Goal: Transaction & Acquisition: Purchase product/service

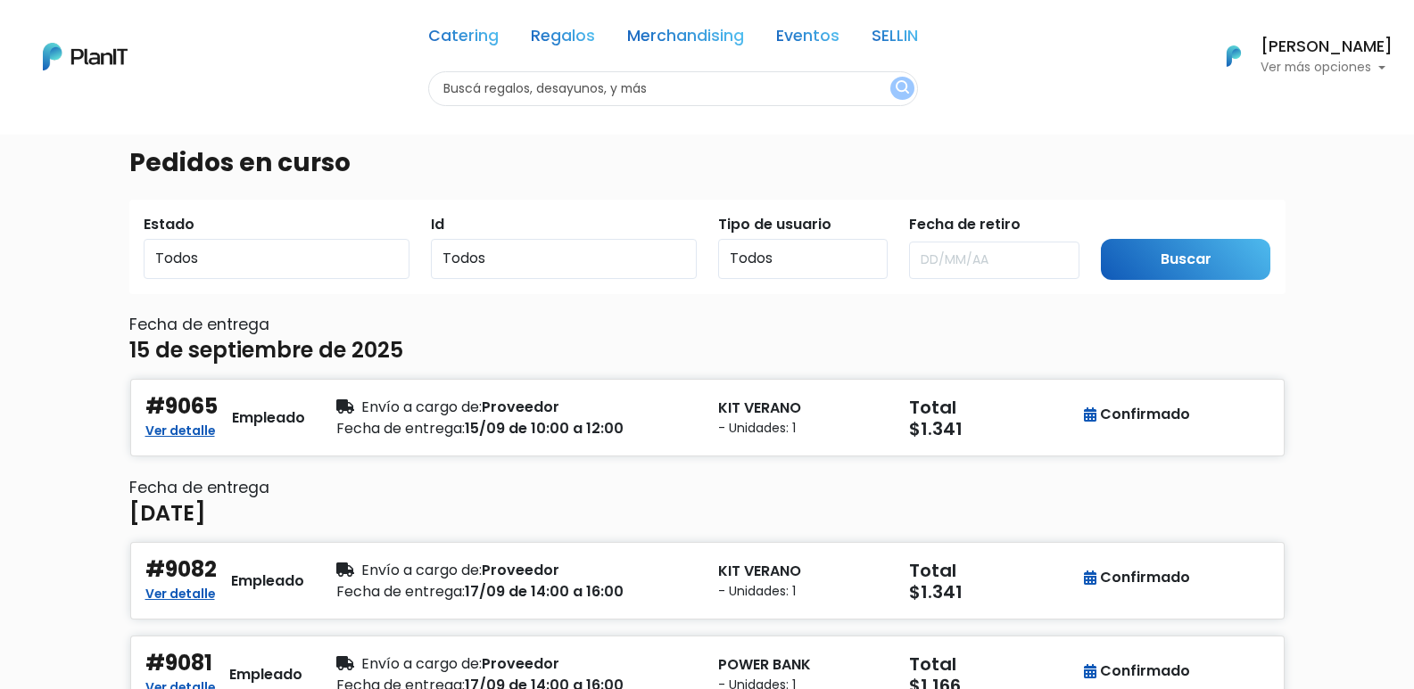
click at [688, 41] on link "Merchandising" at bounding box center [685, 39] width 117 height 21
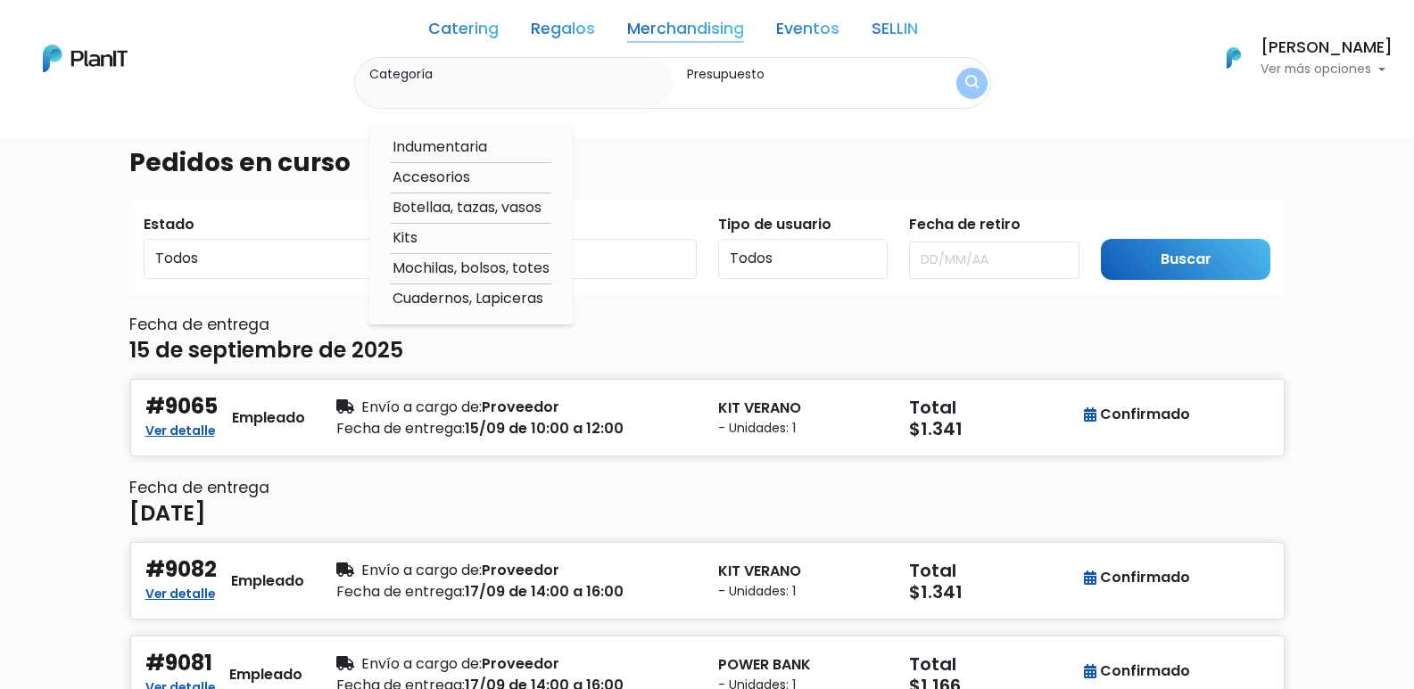
click at [558, 32] on link "Regalos" at bounding box center [563, 31] width 64 height 21
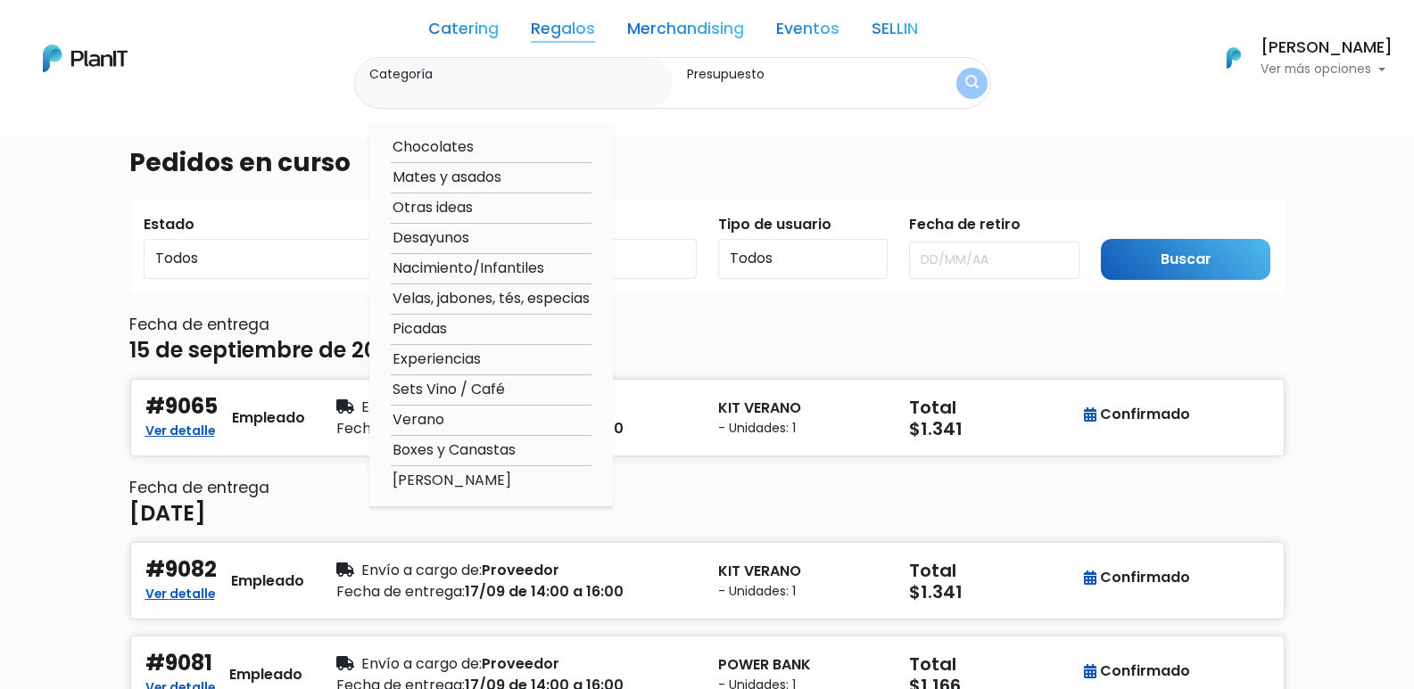
click at [432, 416] on option "Verano" at bounding box center [491, 420] width 201 height 22
type input "Verano"
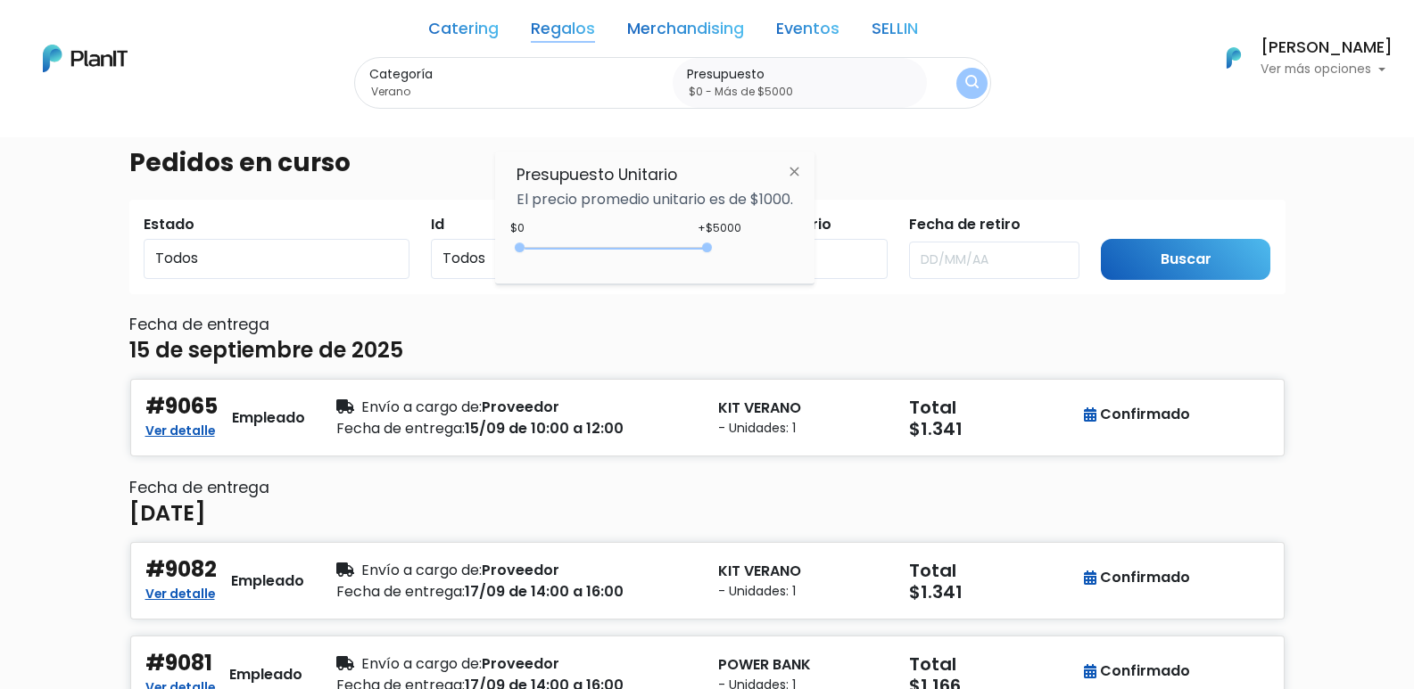
drag, startPoint x: 557, startPoint y: 248, endPoint x: 818, endPoint y: 265, distance: 261.9
click at [809, 271] on div "Presupuesto Unitario El precio promedio unitario es de $1000. +$5000 $0 0 : 500…" at bounding box center [654, 218] width 319 height 133
type input "$0 - Más de $5000"
click at [977, 87] on img "submit" at bounding box center [971, 83] width 13 height 17
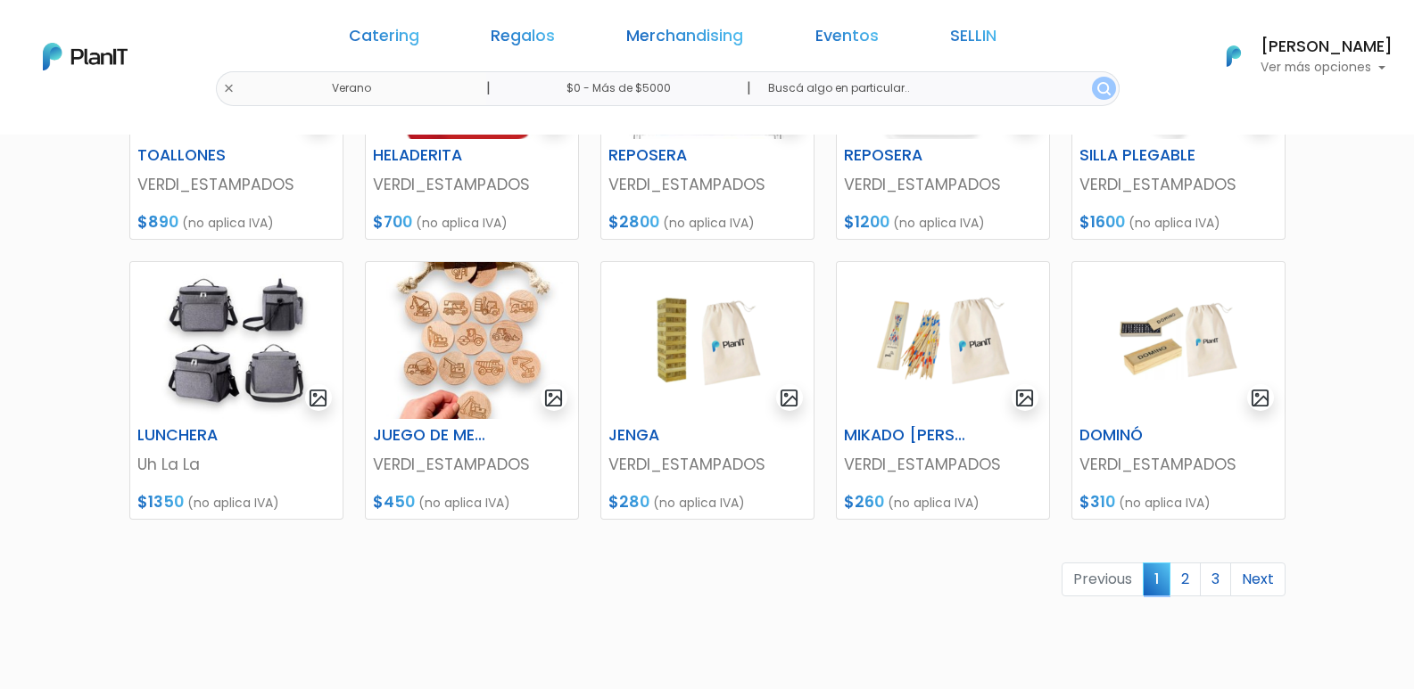
scroll to position [713, 0]
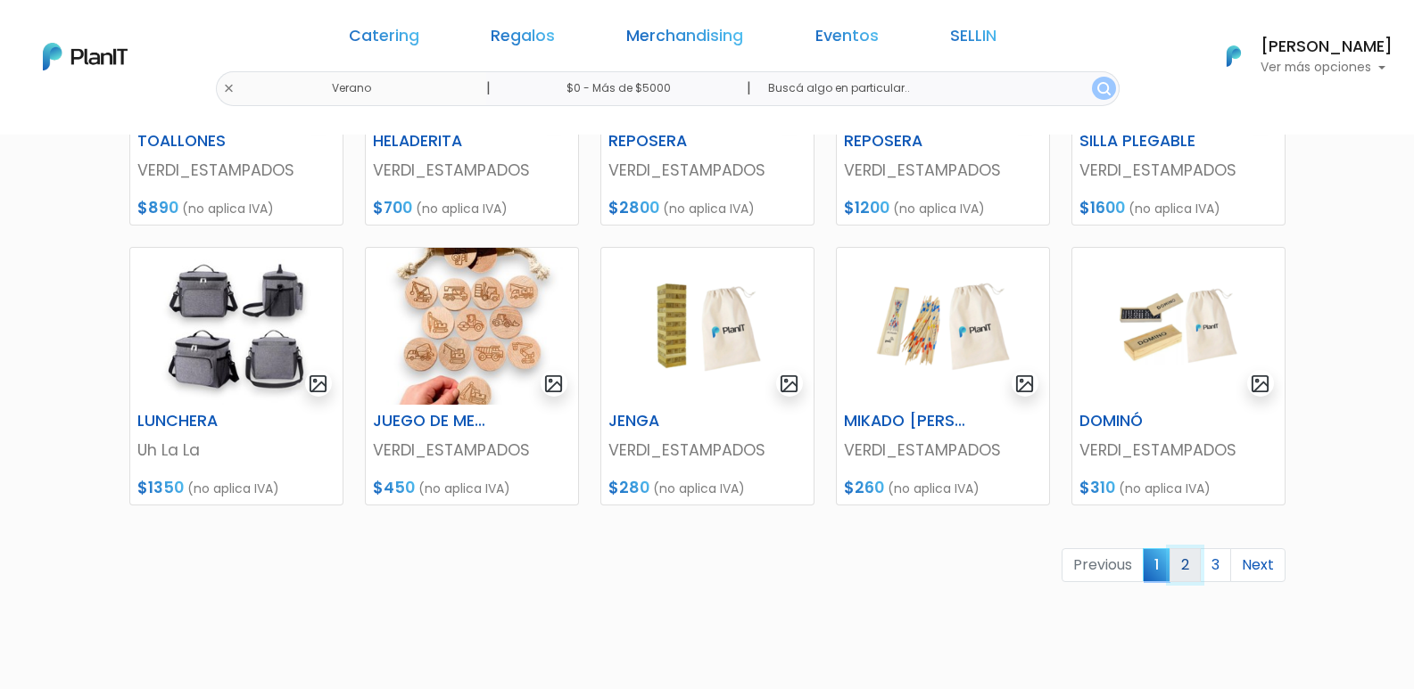
click at [1186, 565] on link "2" at bounding box center [1184, 565] width 31 height 34
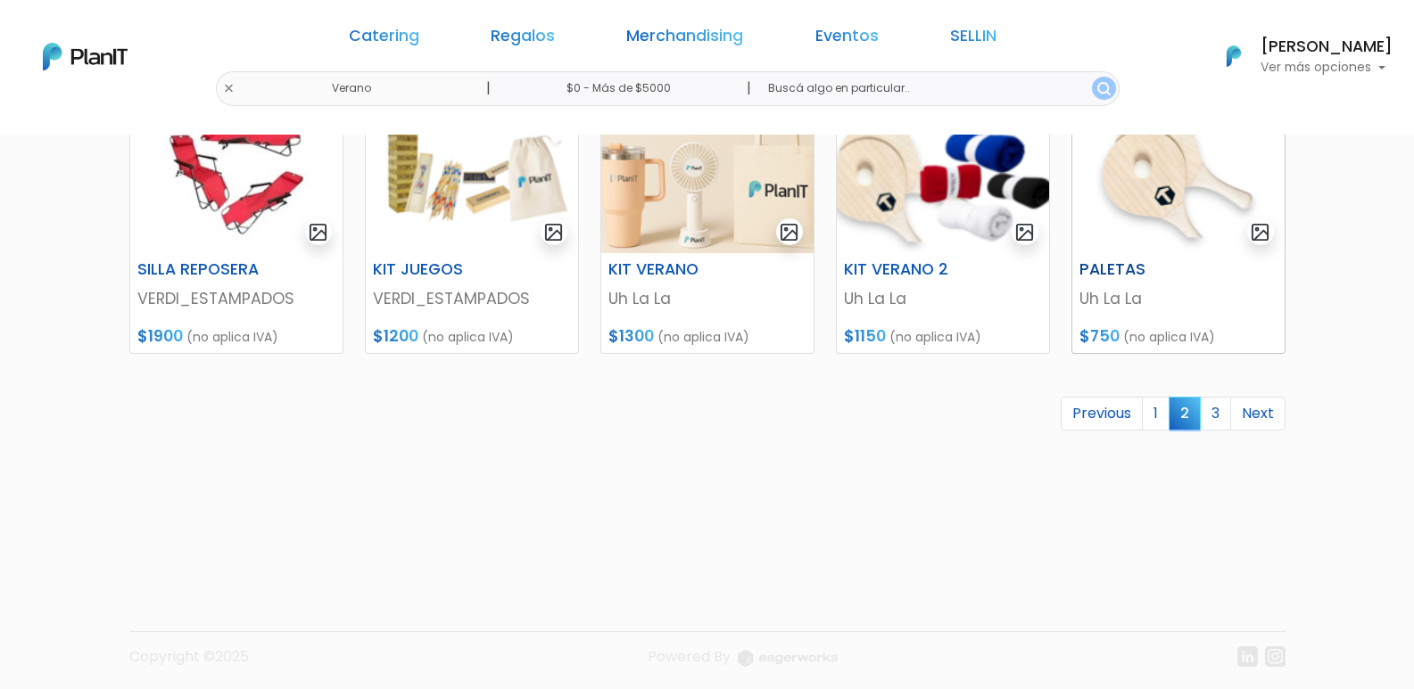
scroll to position [871, 0]
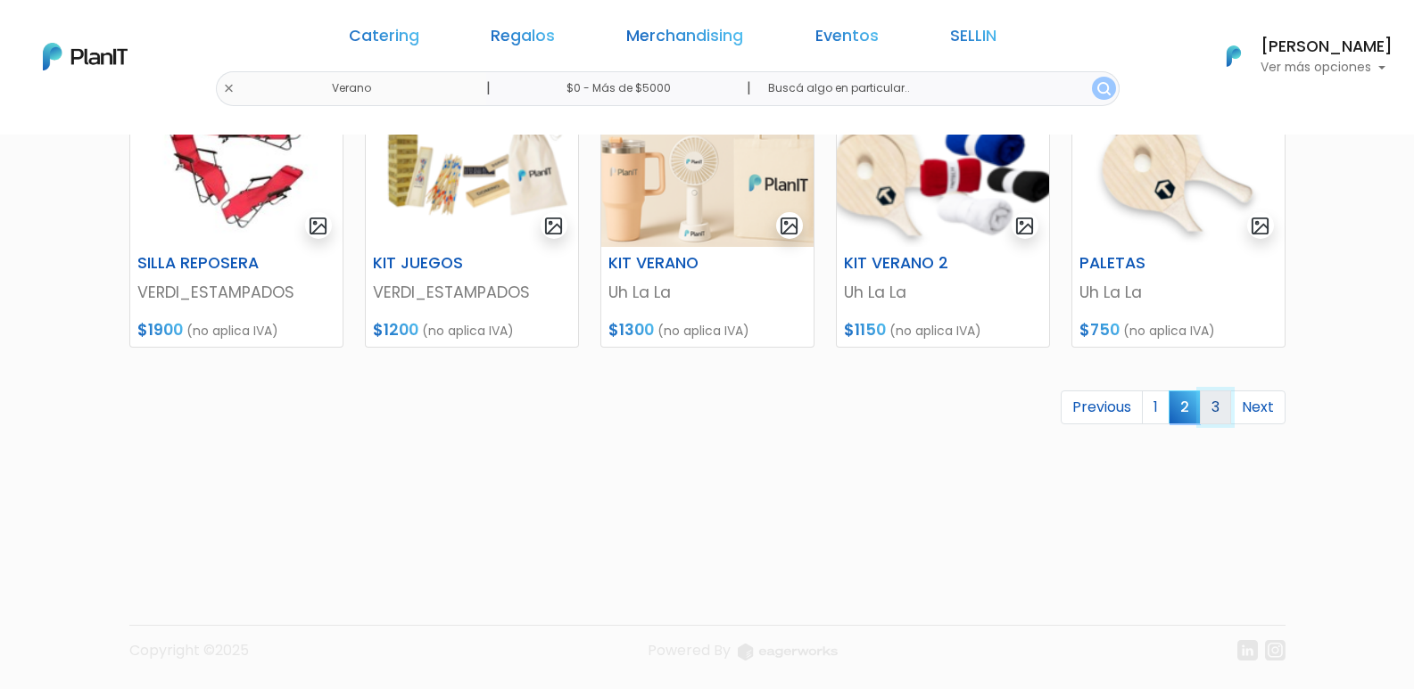
click at [1211, 410] on link "3" at bounding box center [1215, 408] width 31 height 34
